Goal: Register for event/course

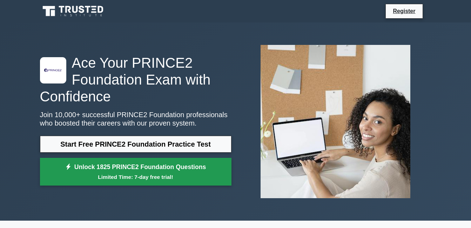
click at [111, 172] on link "Unlock 1825 PRINCE2 Foundation Questions Limited Time: 7-day free trial!" at bounding box center [135, 172] width 191 height 28
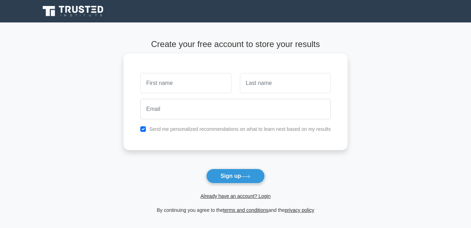
click at [187, 85] on input "text" at bounding box center [185, 83] width 91 height 20
type input "[PERSON_NAME]"
click at [274, 82] on input "text" at bounding box center [285, 83] width 91 height 20
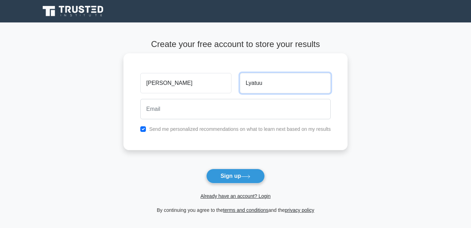
type input "Lyatuu"
click at [218, 119] on div at bounding box center [235, 109] width 199 height 26
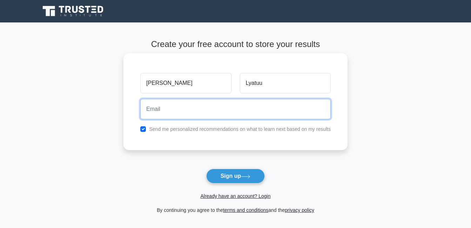
click at [213, 110] on input "email" at bounding box center [235, 109] width 190 height 20
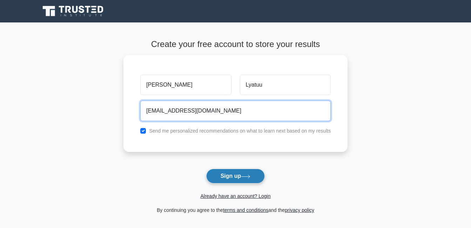
type input "[EMAIL_ADDRESS][DOMAIN_NAME]"
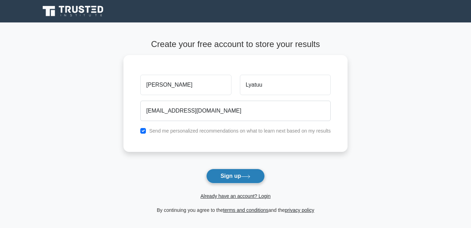
click at [250, 178] on icon at bounding box center [245, 176] width 9 height 4
